Goal: Book appointment/travel/reservation

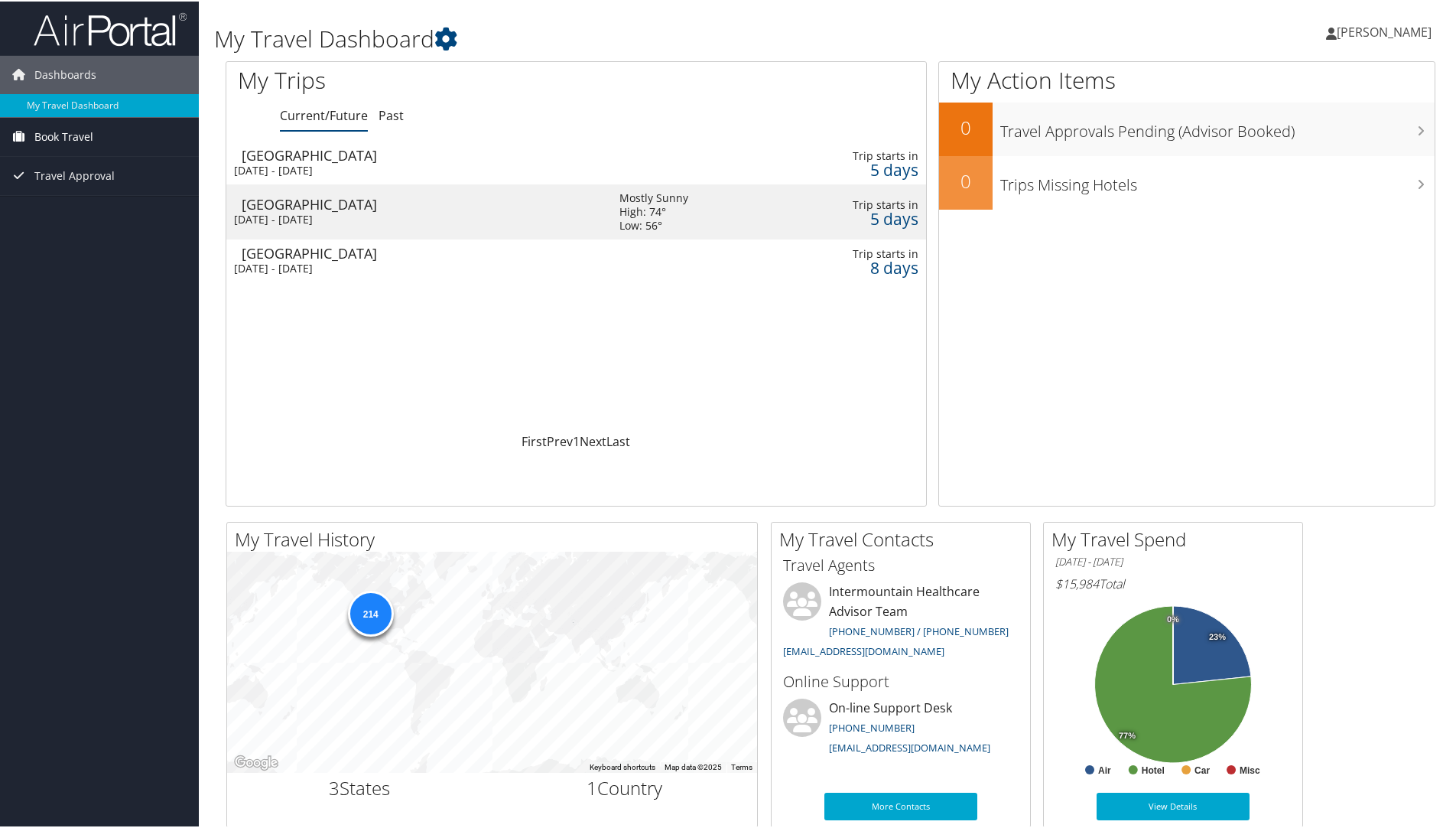
click at [97, 141] on link "Book Travel" at bounding box center [100, 135] width 199 height 38
click at [107, 182] on link "Book/Manage Online Trips" at bounding box center [100, 188] width 199 height 23
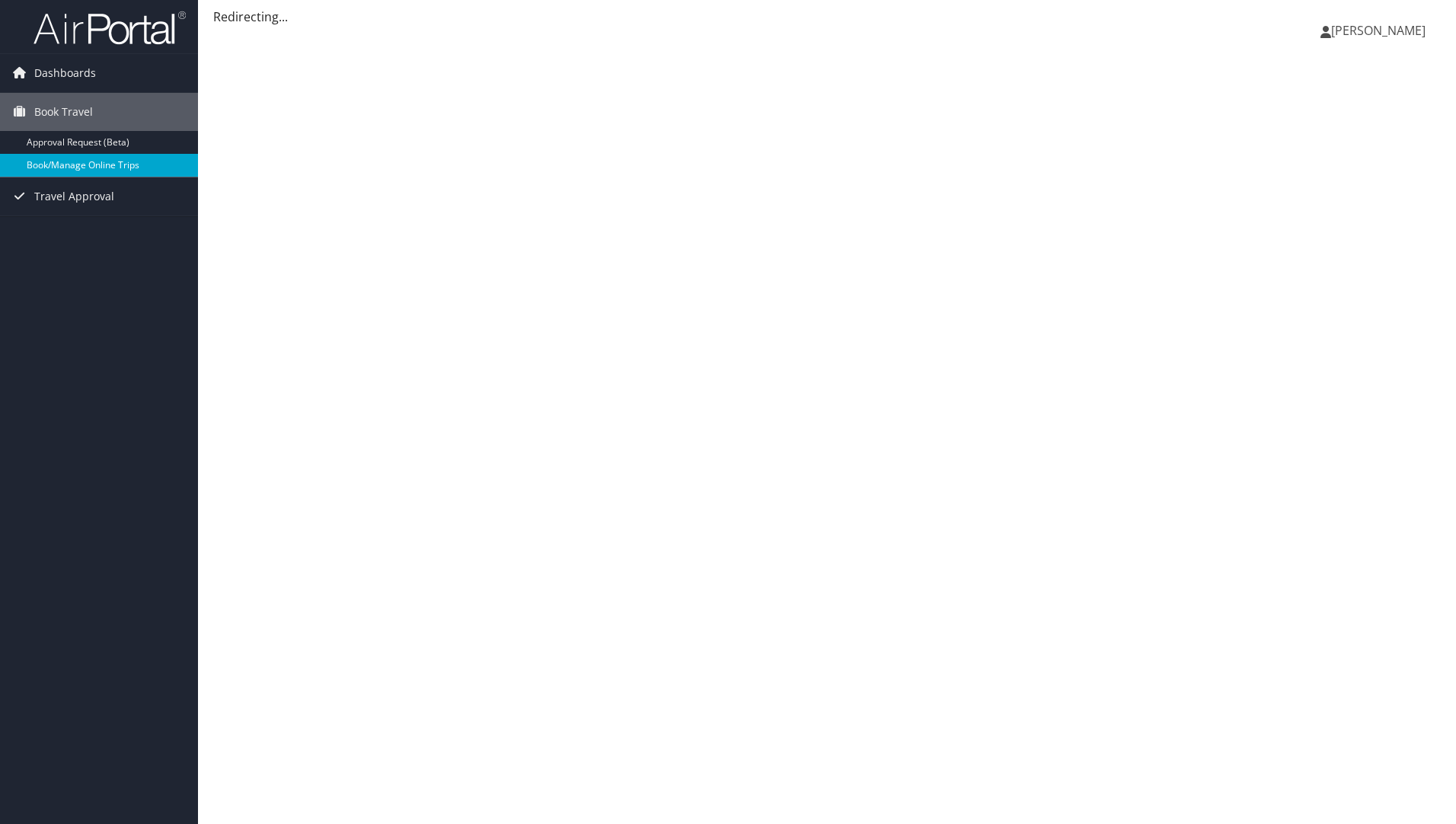
click at [131, 163] on link "Book/Manage Online Trips" at bounding box center [99, 164] width 198 height 23
